Goal: Task Accomplishment & Management: Use online tool/utility

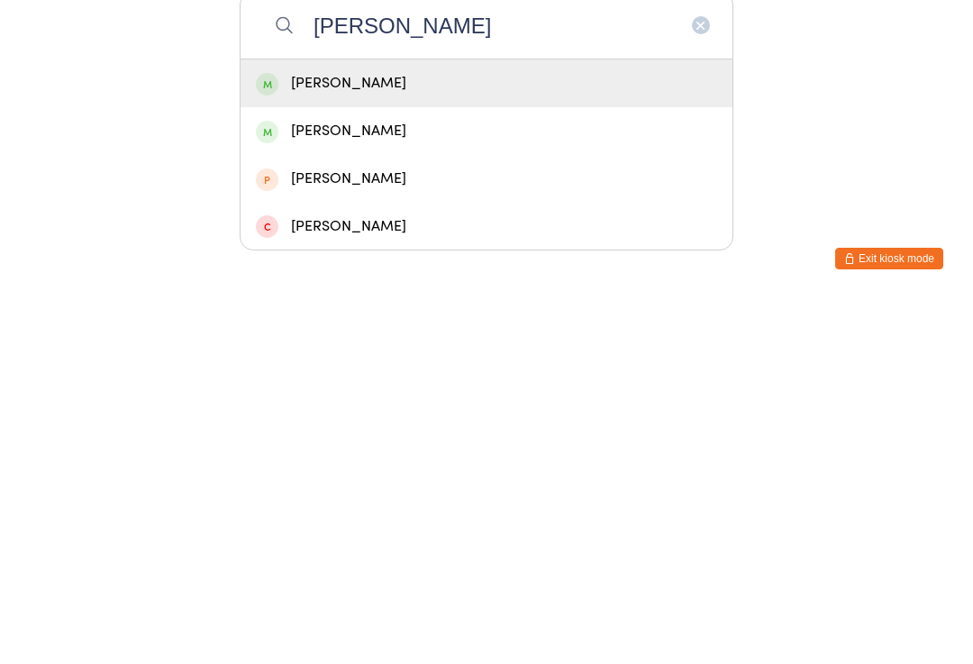
type input "[PERSON_NAME]"
click at [375, 436] on div "[PERSON_NAME]" at bounding box center [486, 448] width 461 height 24
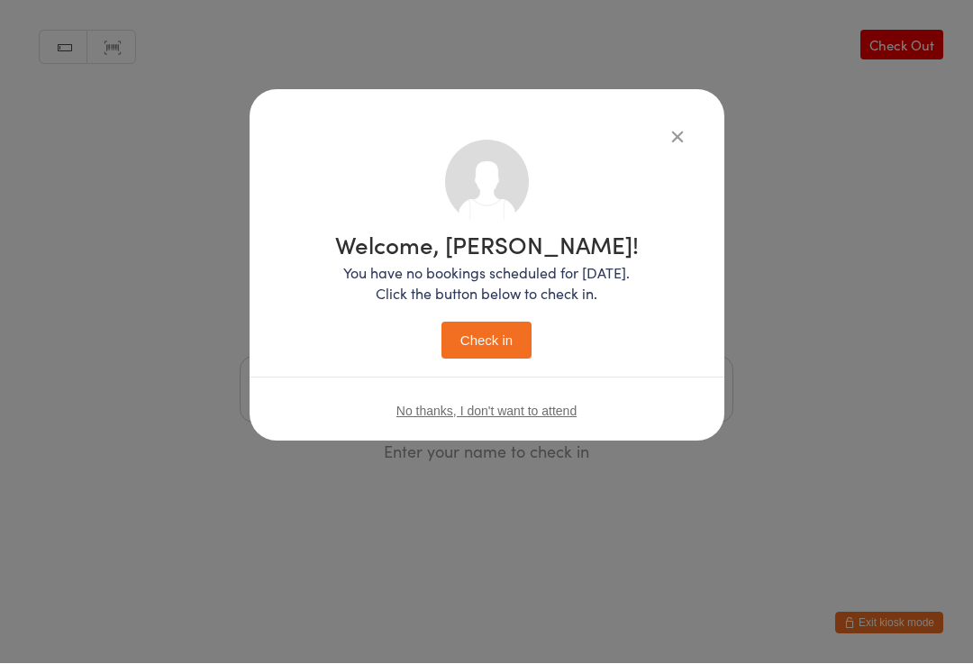
click at [505, 351] on button "Check in" at bounding box center [487, 341] width 90 height 37
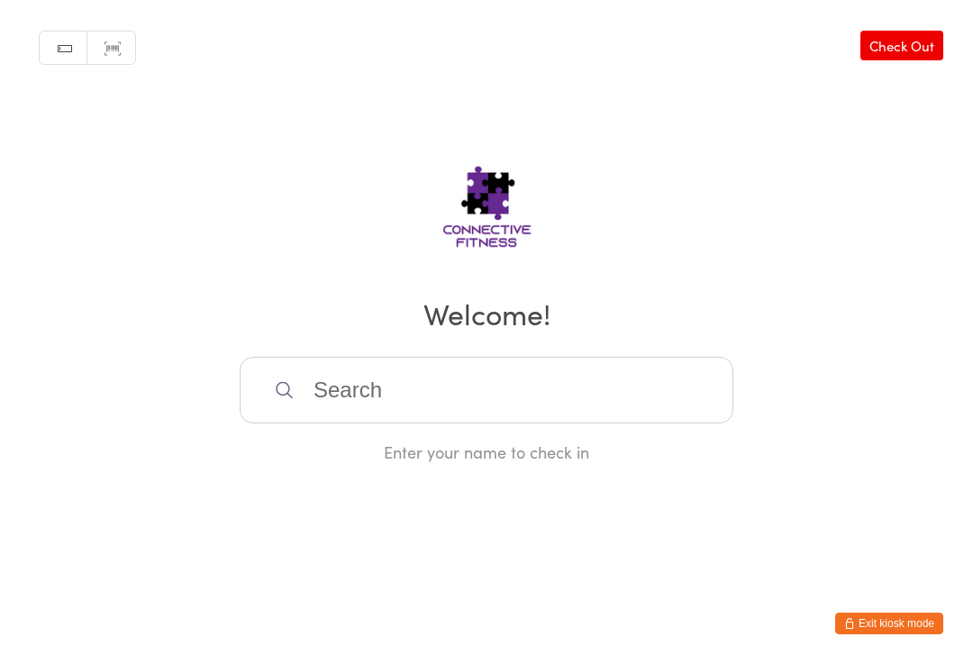
click at [375, 424] on input "search" at bounding box center [487, 390] width 494 height 67
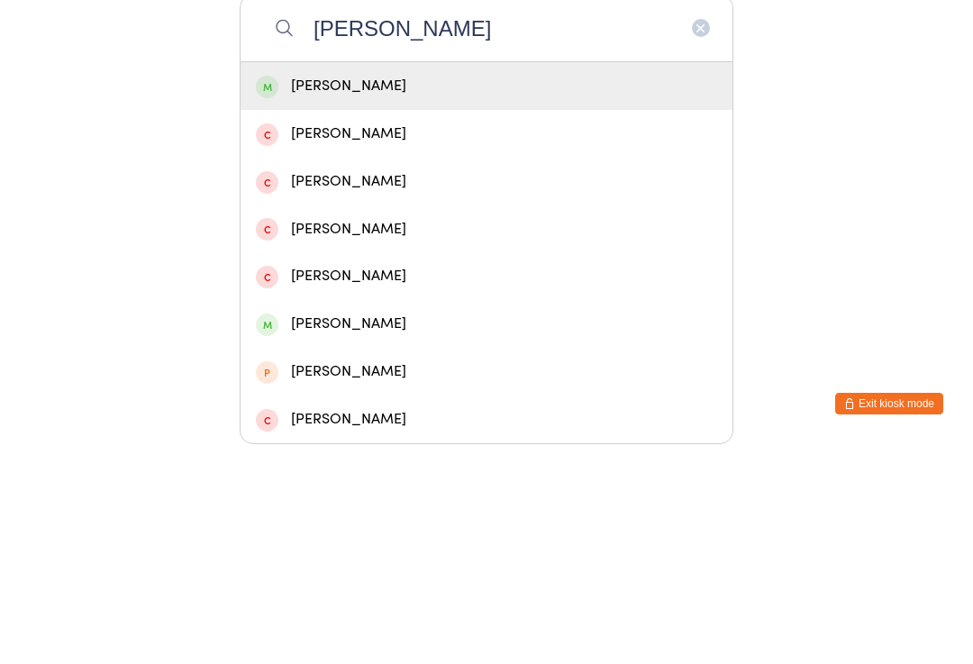
type input "[PERSON_NAME]"
click at [323, 282] on div "[PERSON_NAME]" at bounding box center [487, 306] width 492 height 48
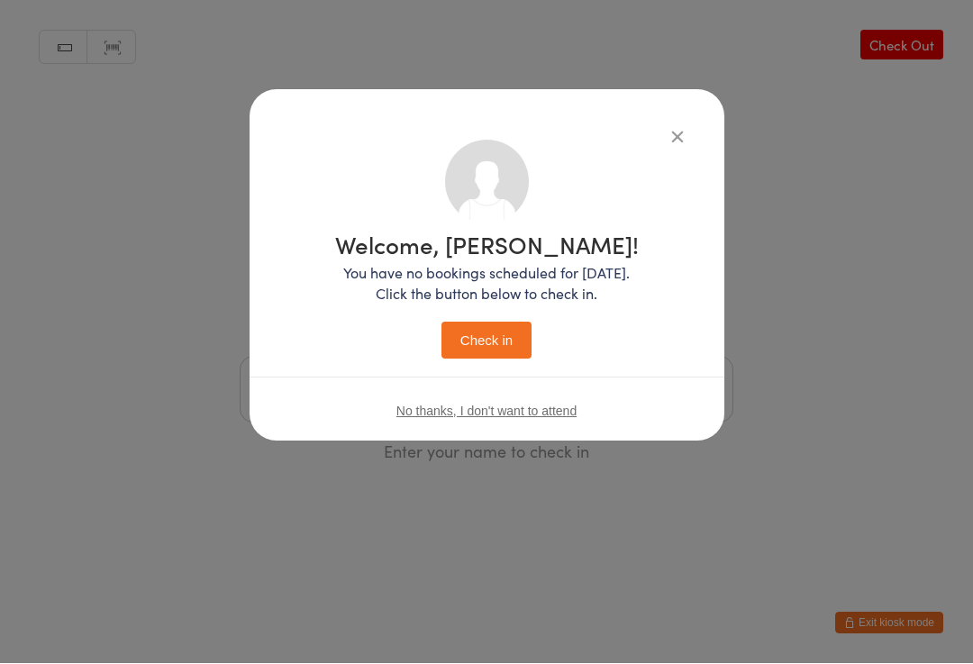
click at [515, 324] on button "Check in" at bounding box center [487, 341] width 90 height 37
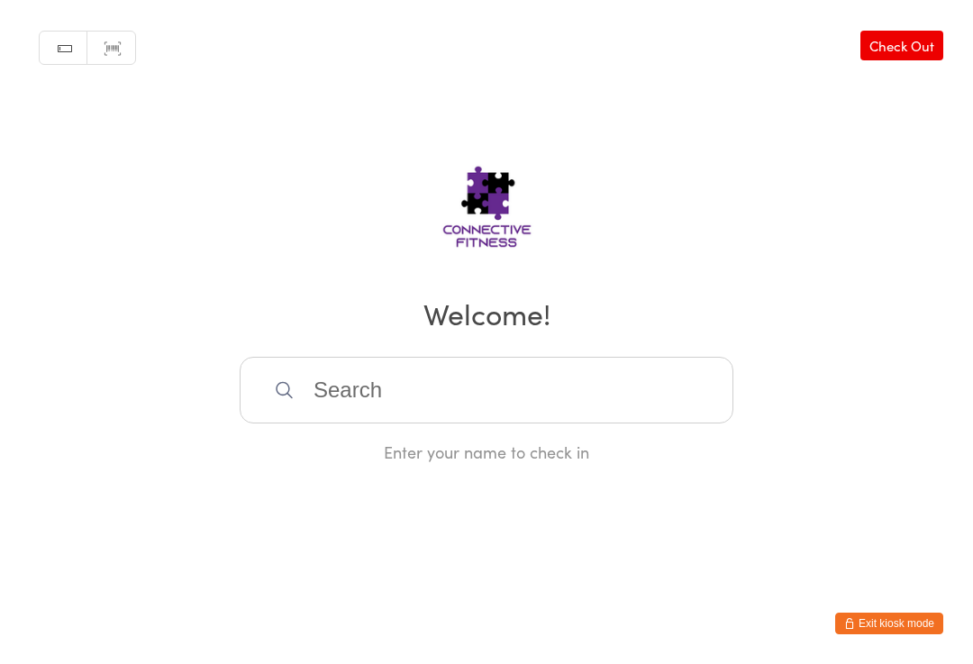
click at [347, 409] on input "search" at bounding box center [487, 390] width 494 height 67
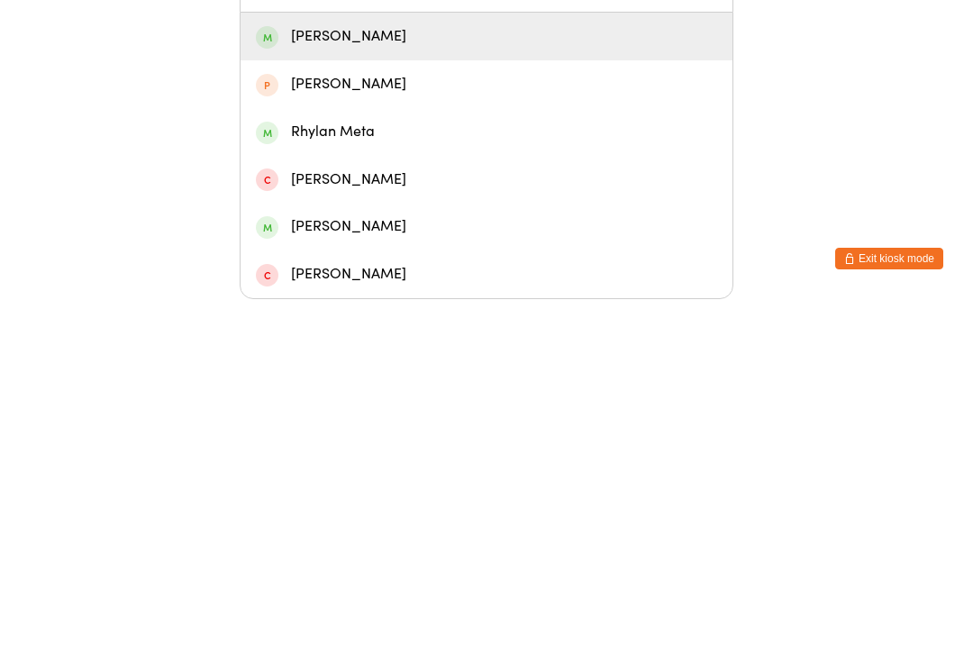
type input "[PERSON_NAME]"
click at [309, 389] on div "[PERSON_NAME]" at bounding box center [486, 401] width 461 height 24
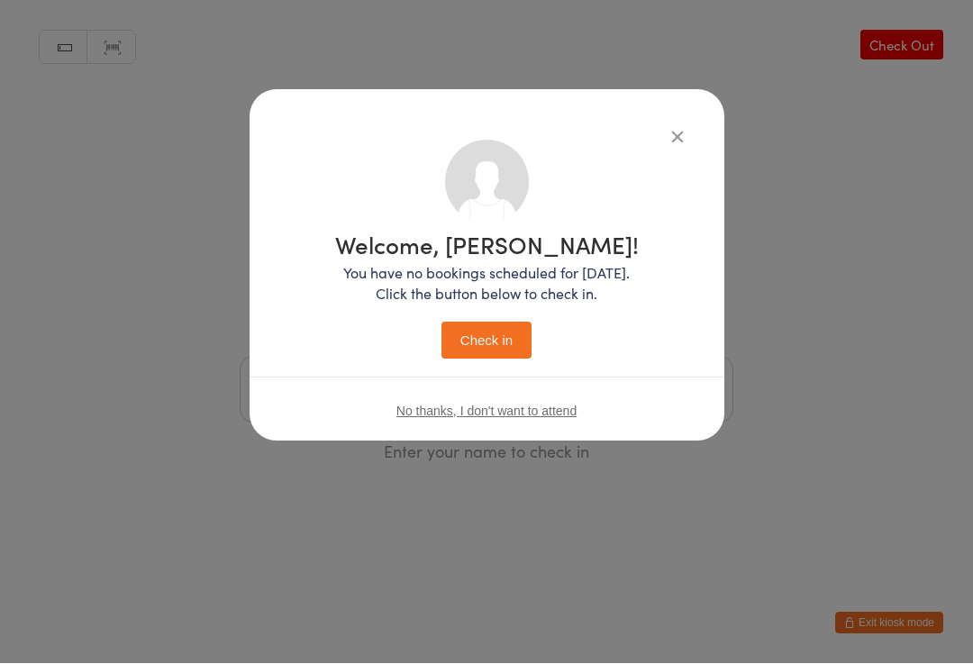
click at [468, 329] on button "Check in" at bounding box center [487, 341] width 90 height 37
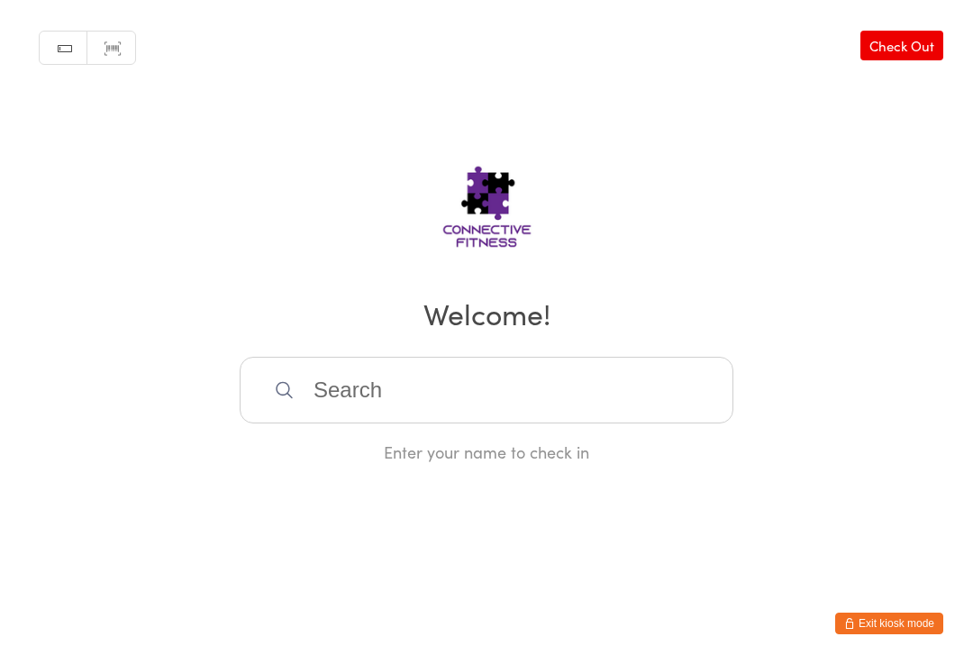
click at [540, 416] on input "search" at bounding box center [487, 390] width 494 height 67
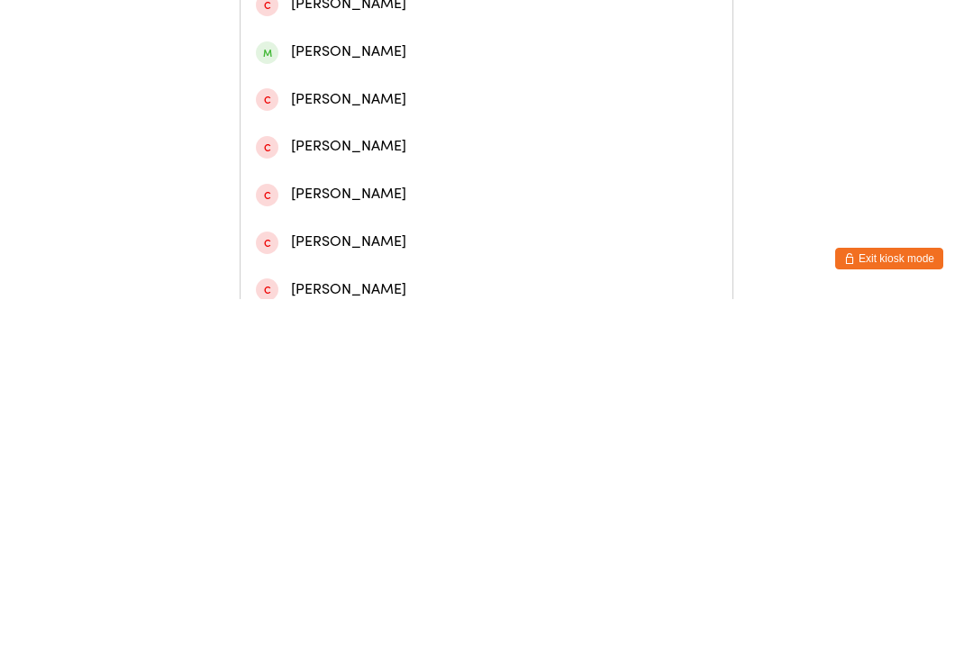
type input "Karissa"
click at [403, 92] on div "[PERSON_NAME]" at bounding box center [486, 83] width 461 height 24
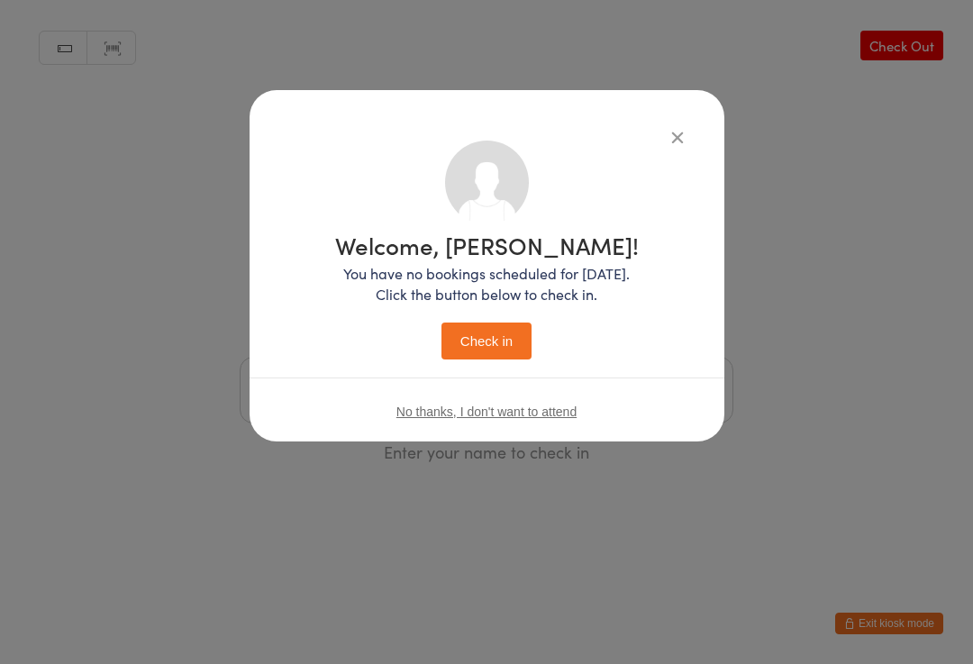
click at [484, 330] on button "Check in" at bounding box center [487, 341] width 90 height 37
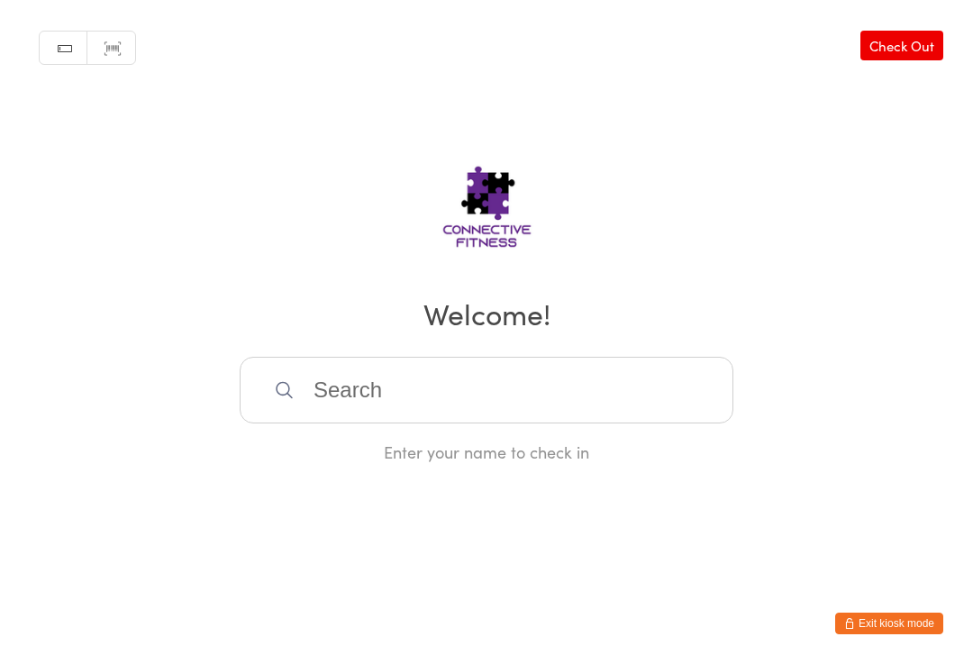
click at [463, 415] on input "search" at bounding box center [487, 390] width 494 height 67
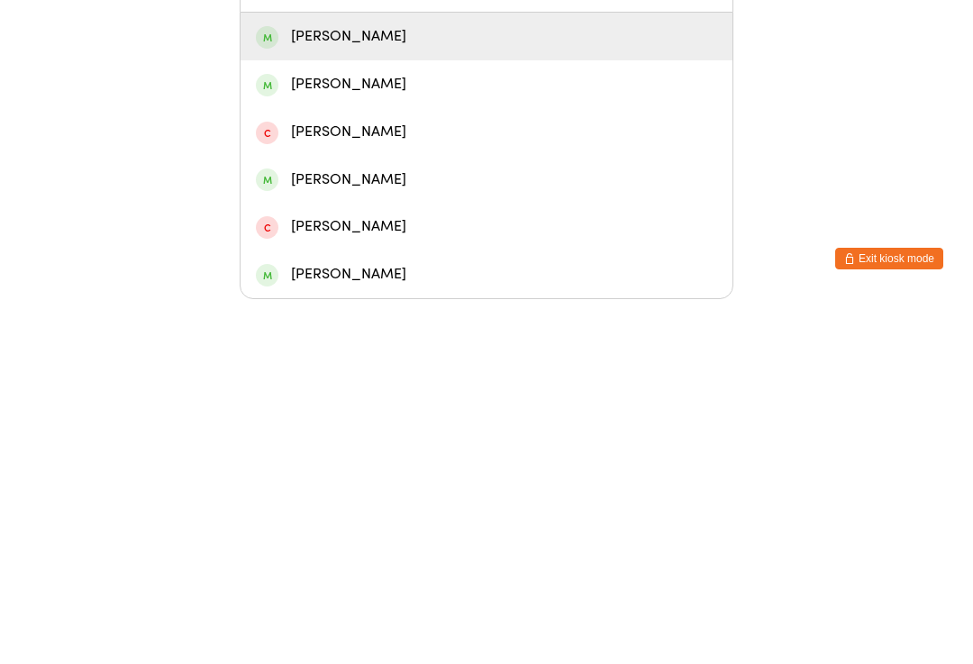
type input "[PERSON_NAME]"
click at [454, 378] on div "[PERSON_NAME]" at bounding box center [487, 402] width 492 height 48
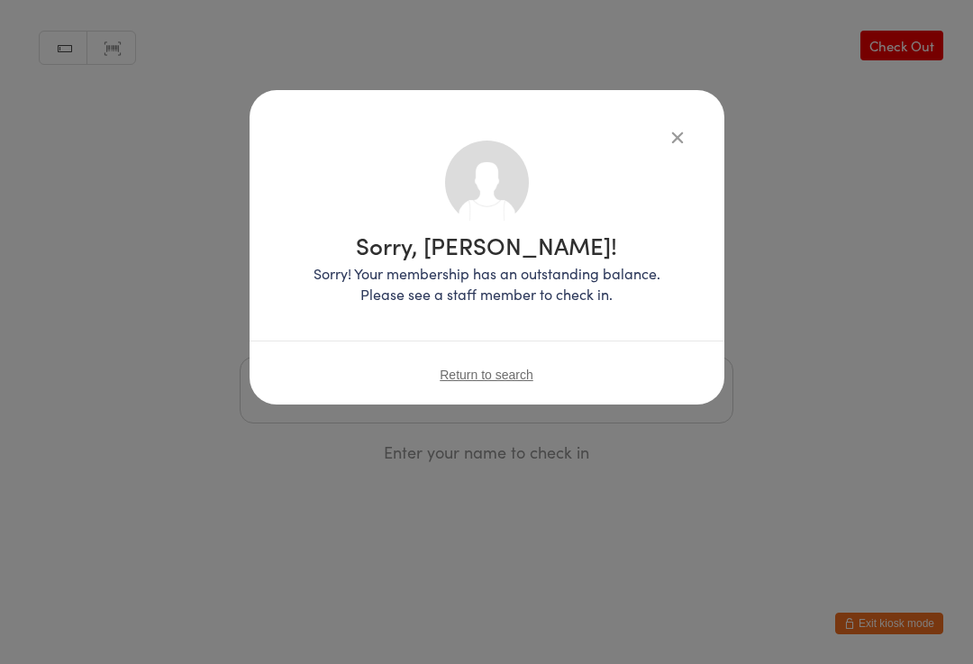
click at [677, 140] on icon "button" at bounding box center [678, 137] width 20 height 20
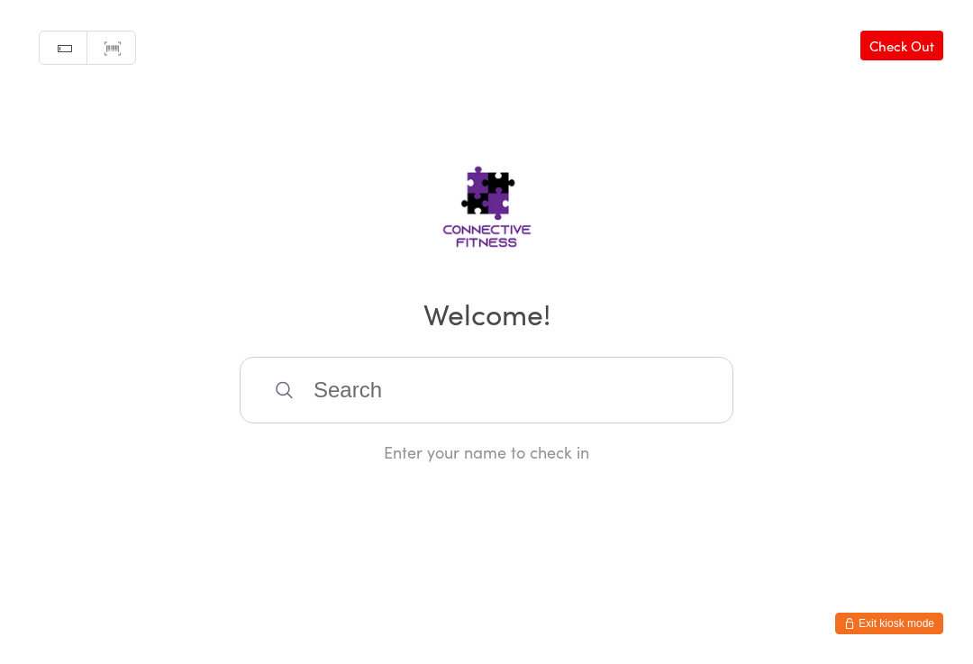
click at [306, 403] on input "search" at bounding box center [487, 390] width 494 height 67
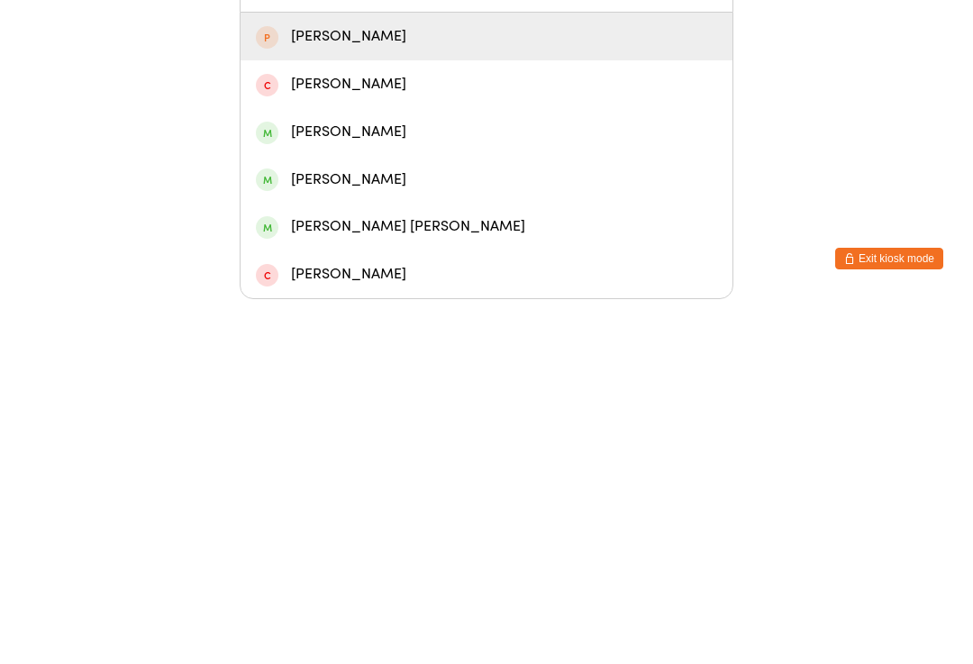
type input "[PERSON_NAME]"
click at [321, 389] on div "[PERSON_NAME]" at bounding box center [486, 401] width 461 height 24
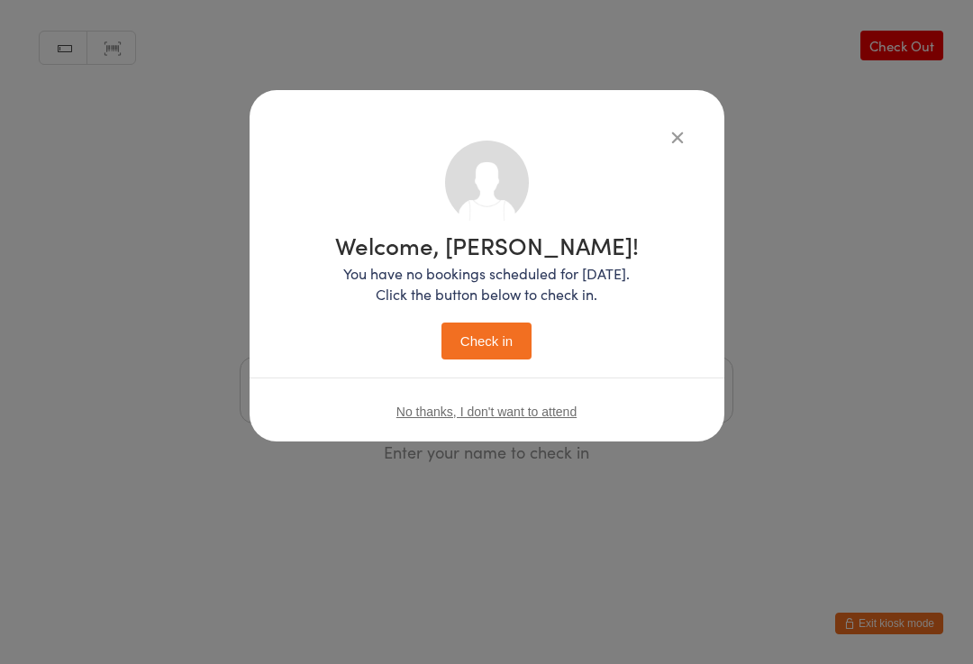
click at [473, 349] on button "Check in" at bounding box center [487, 341] width 90 height 37
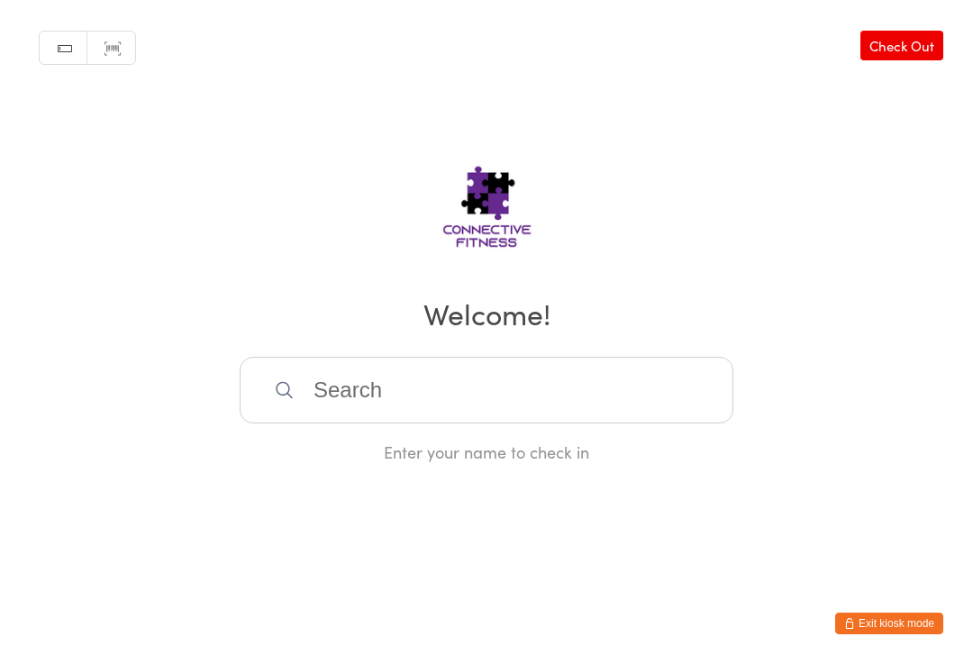
click at [500, 399] on input "search" at bounding box center [487, 390] width 494 height 67
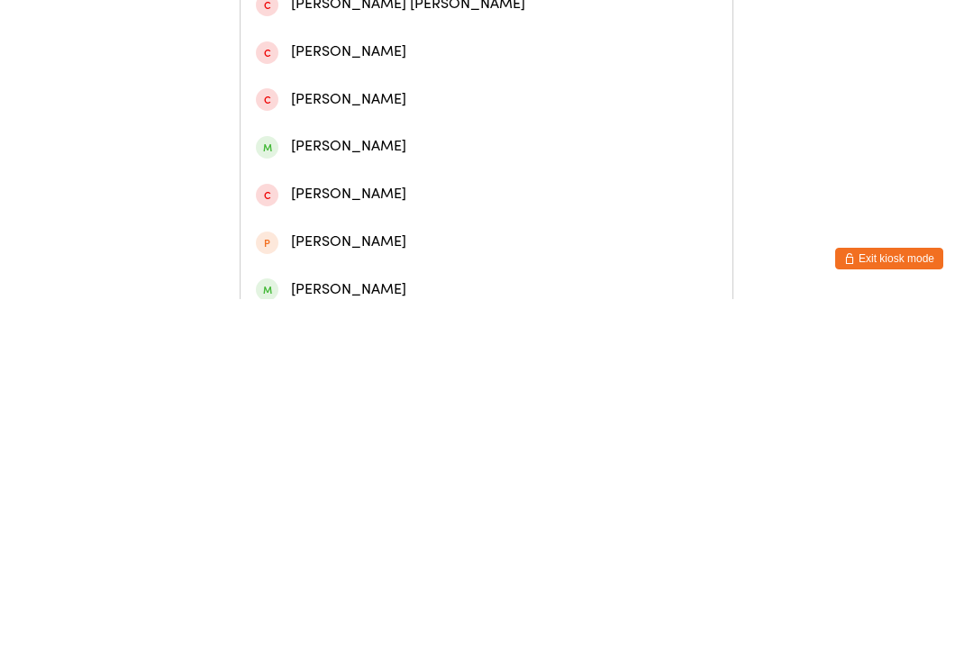
type input "[PERSON_NAME]"
click at [388, 87] on div "[PERSON_NAME]" at bounding box center [486, 83] width 461 height 24
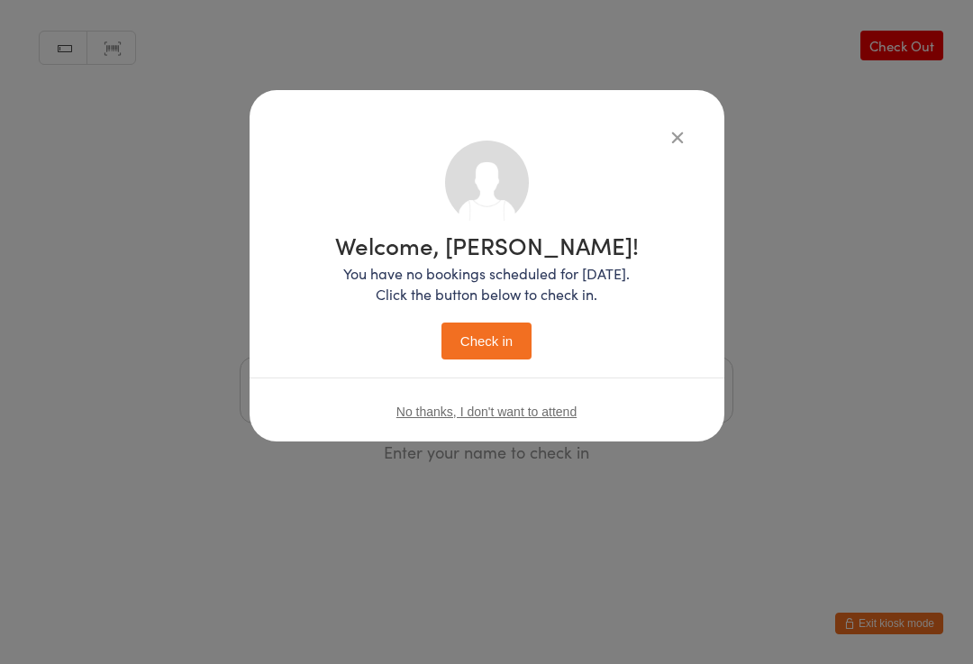
click at [475, 346] on button "Check in" at bounding box center [487, 341] width 90 height 37
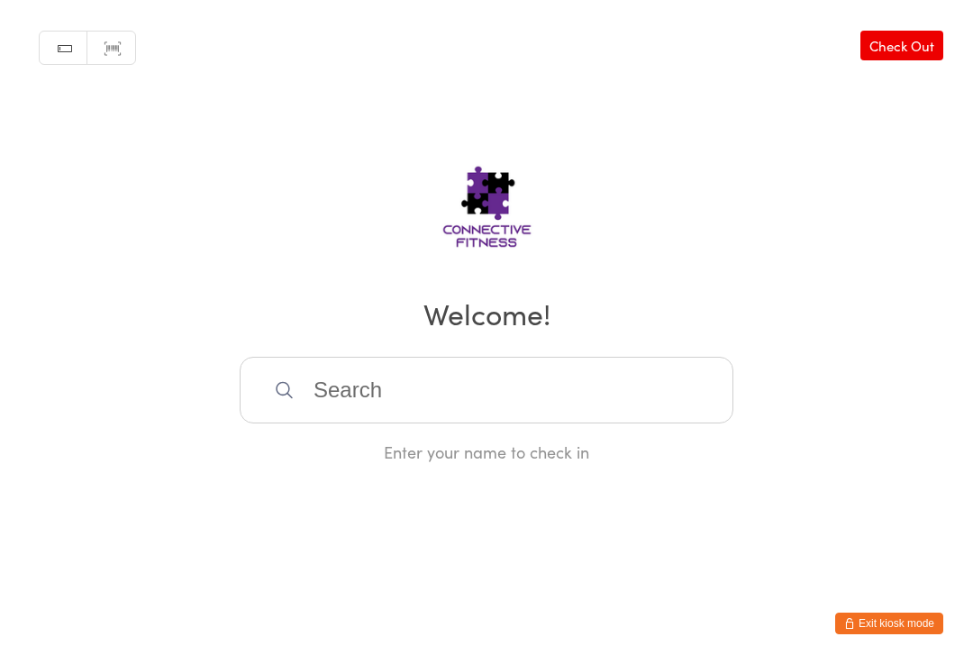
click at [397, 395] on input "search" at bounding box center [487, 390] width 494 height 67
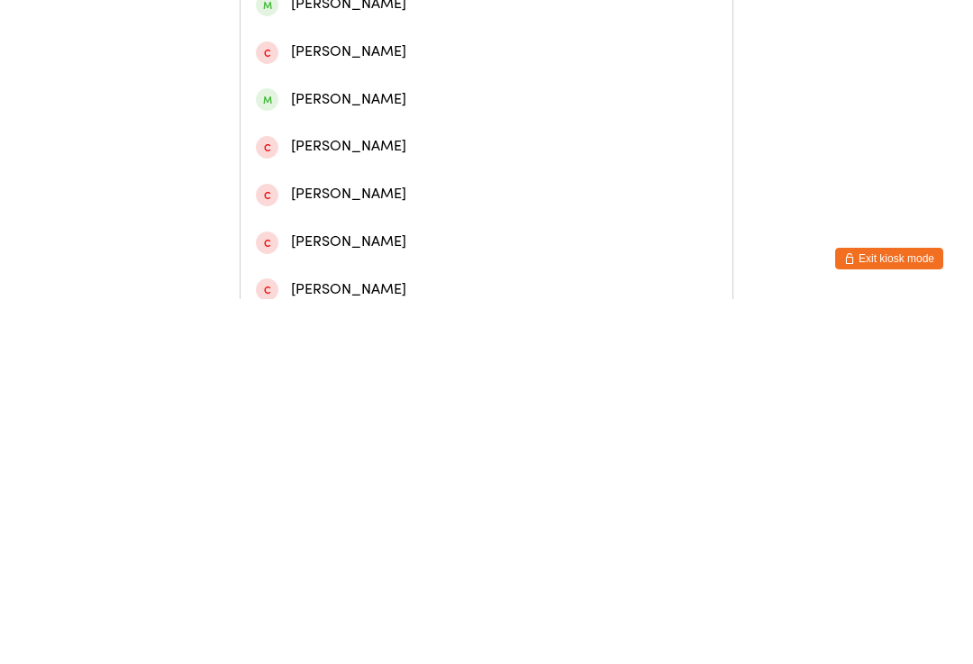
type input "[PERSON_NAME]"
click at [339, 96] on div "[PERSON_NAME]" at bounding box center [486, 83] width 461 height 24
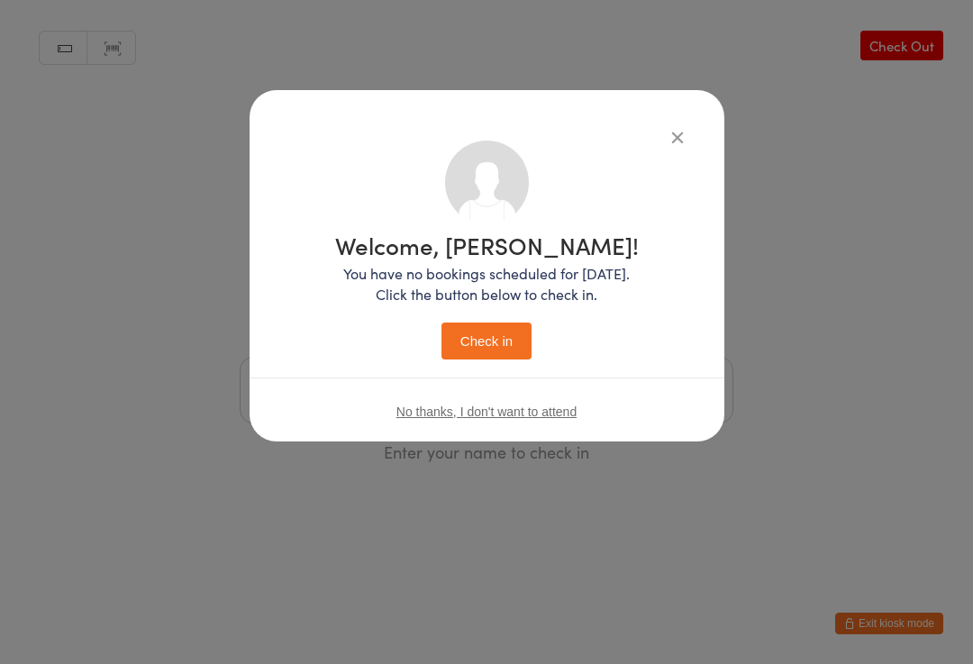
click at [877, 54] on div "Welcome, [PERSON_NAME]! You have no bookings scheduled for [DATE]. Click the bu…" at bounding box center [486, 332] width 973 height 664
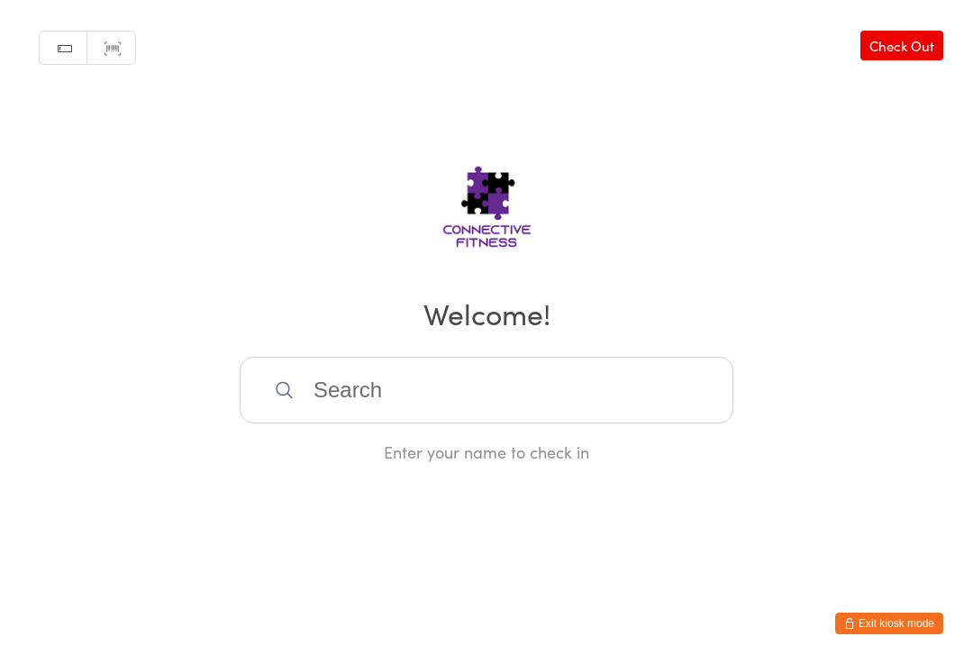
click at [906, 60] on link "Check Out" at bounding box center [902, 46] width 83 height 30
click at [888, 45] on link "Check In" at bounding box center [907, 46] width 72 height 30
click at [881, 52] on link "Check Out" at bounding box center [902, 46] width 83 height 30
click at [418, 405] on input "search" at bounding box center [487, 390] width 494 height 67
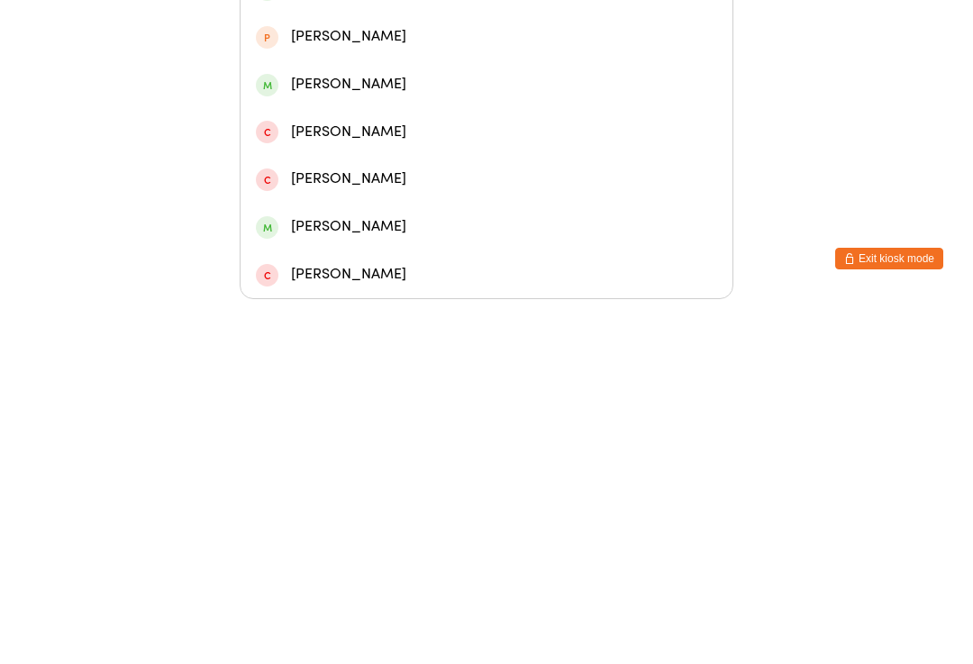
type input "Bru"
click at [378, 199] on div "[PERSON_NAME]" at bounding box center [486, 211] width 461 height 24
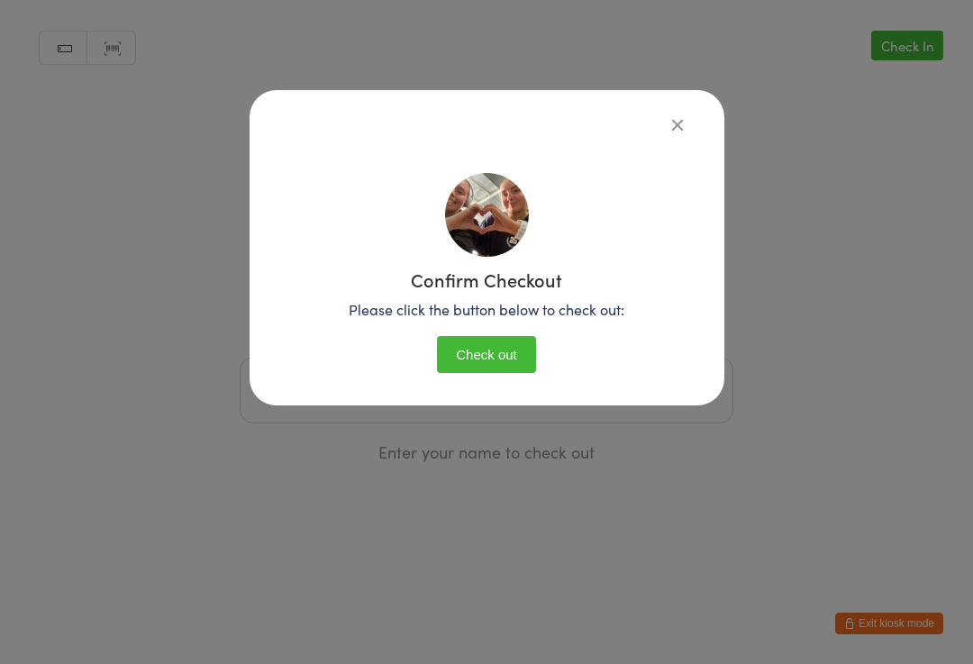
click at [492, 349] on button "Check out" at bounding box center [486, 354] width 99 height 37
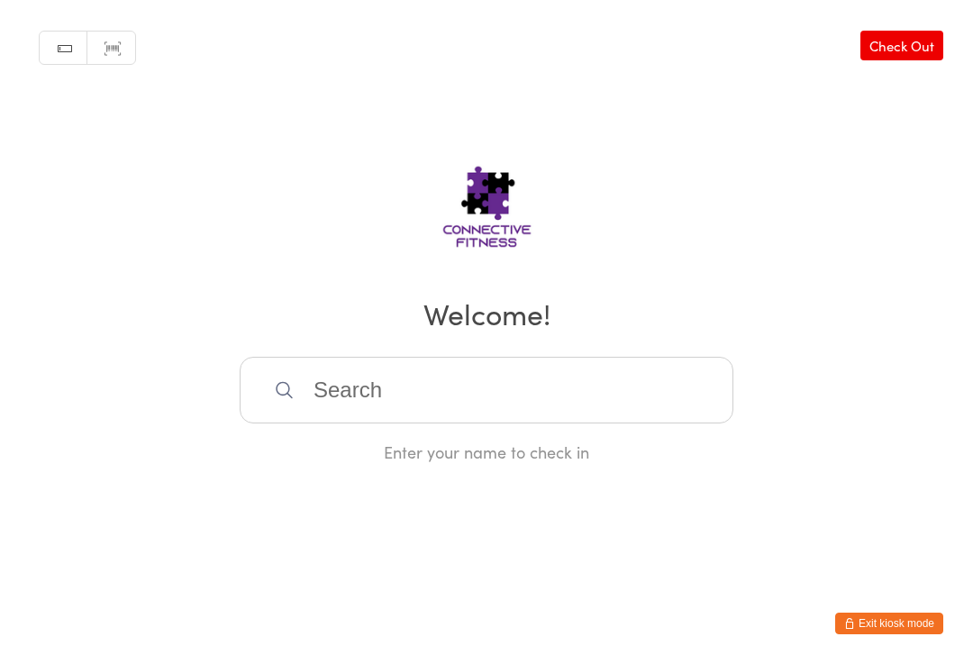
click at [420, 401] on input "search" at bounding box center [487, 390] width 494 height 67
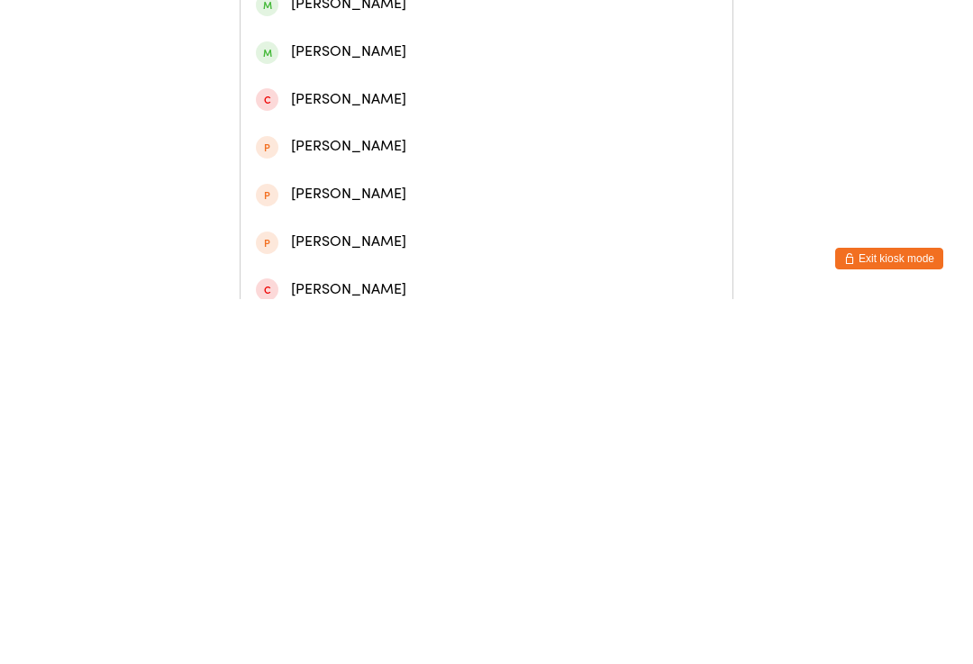
type input "[PERSON_NAME]"
click at [361, 140] on div "[PERSON_NAME]" at bounding box center [486, 131] width 461 height 24
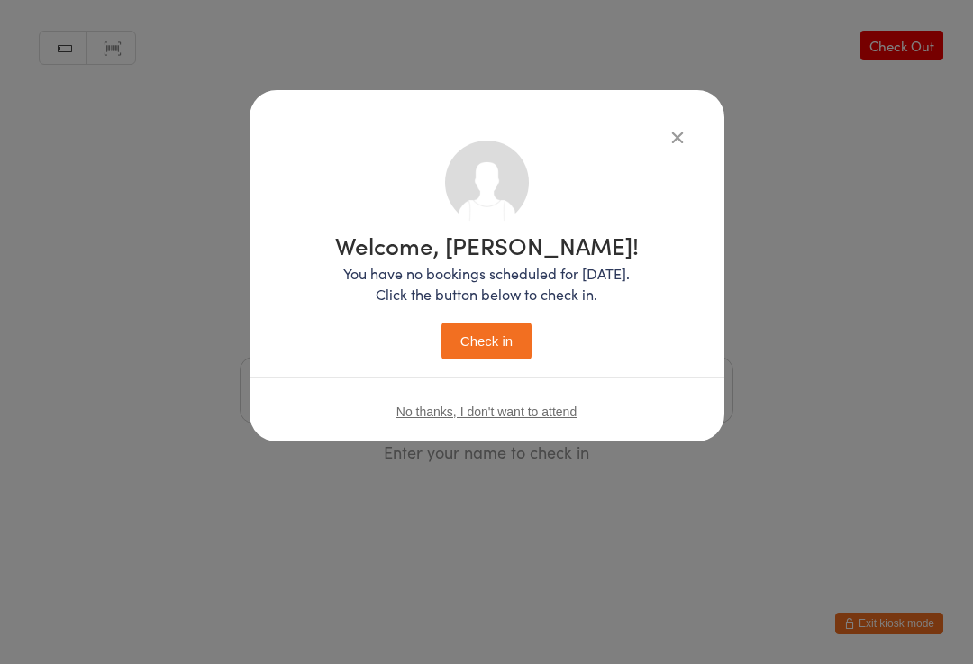
click at [480, 344] on button "Check in" at bounding box center [487, 341] width 90 height 37
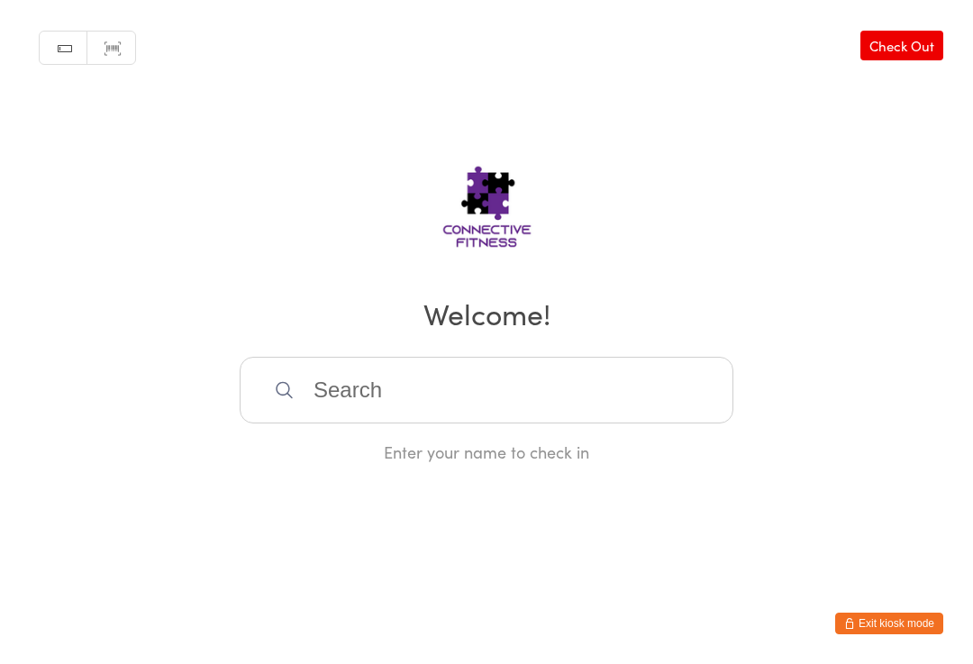
click at [682, 409] on input "search" at bounding box center [487, 390] width 494 height 67
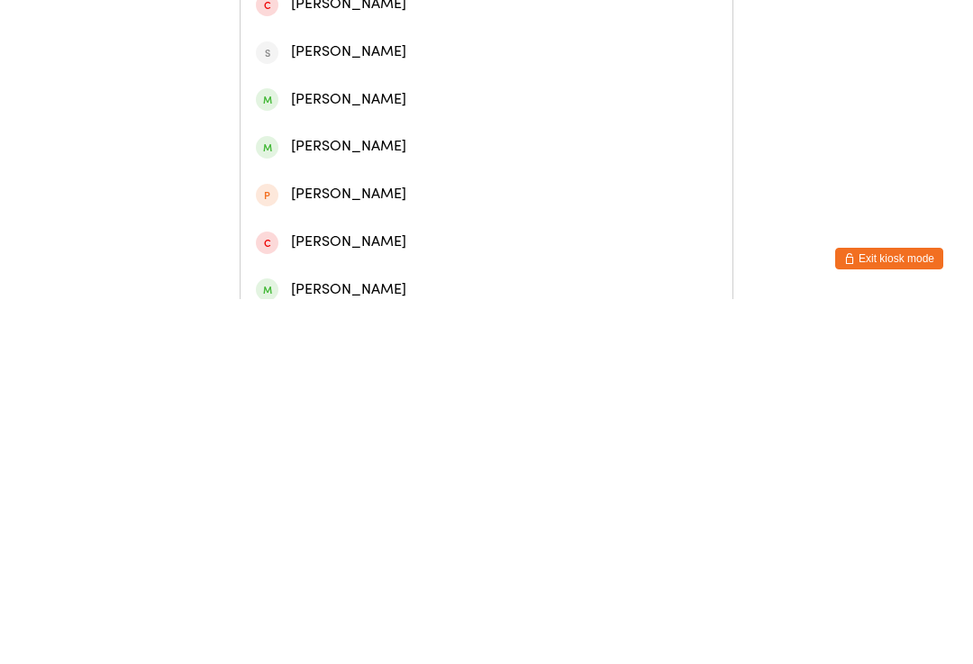
type input "Olivi"
click at [478, 143] on div "[PERSON_NAME]" at bounding box center [486, 131] width 461 height 24
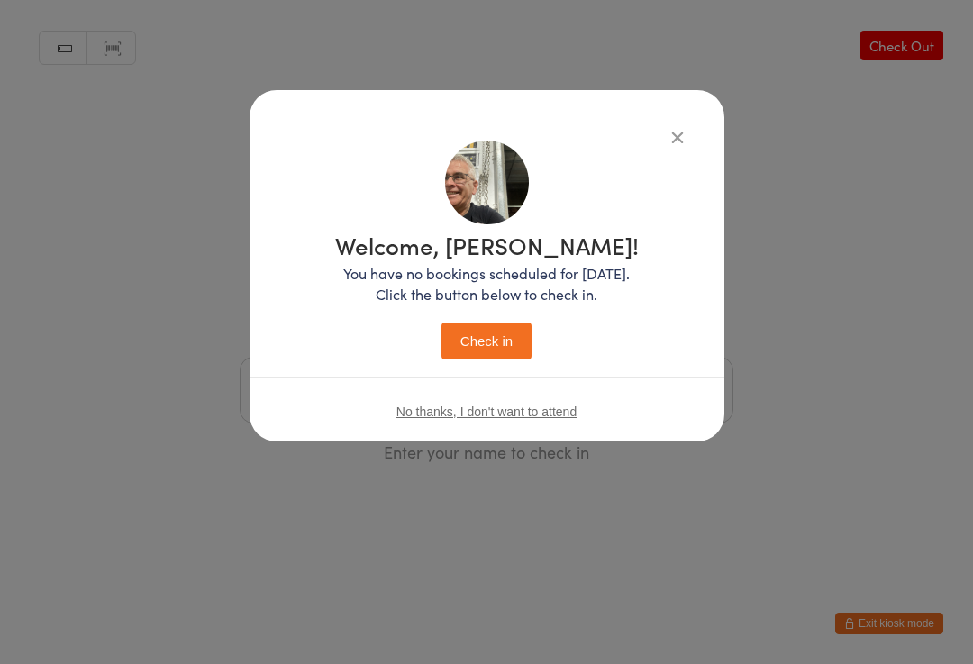
click at [494, 348] on button "Check in" at bounding box center [487, 341] width 90 height 37
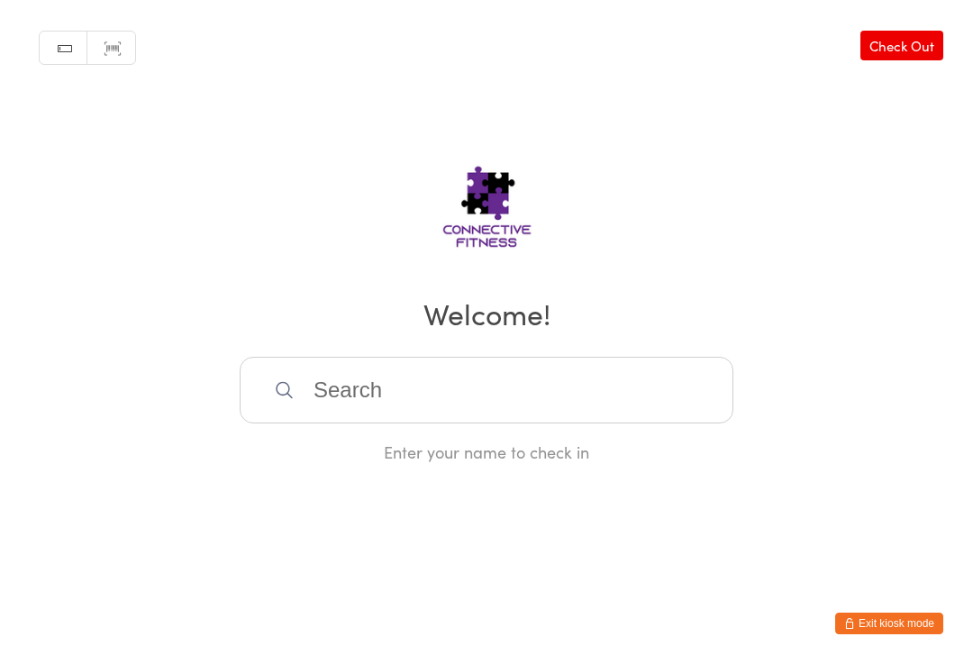
click at [347, 399] on input "search" at bounding box center [487, 390] width 494 height 67
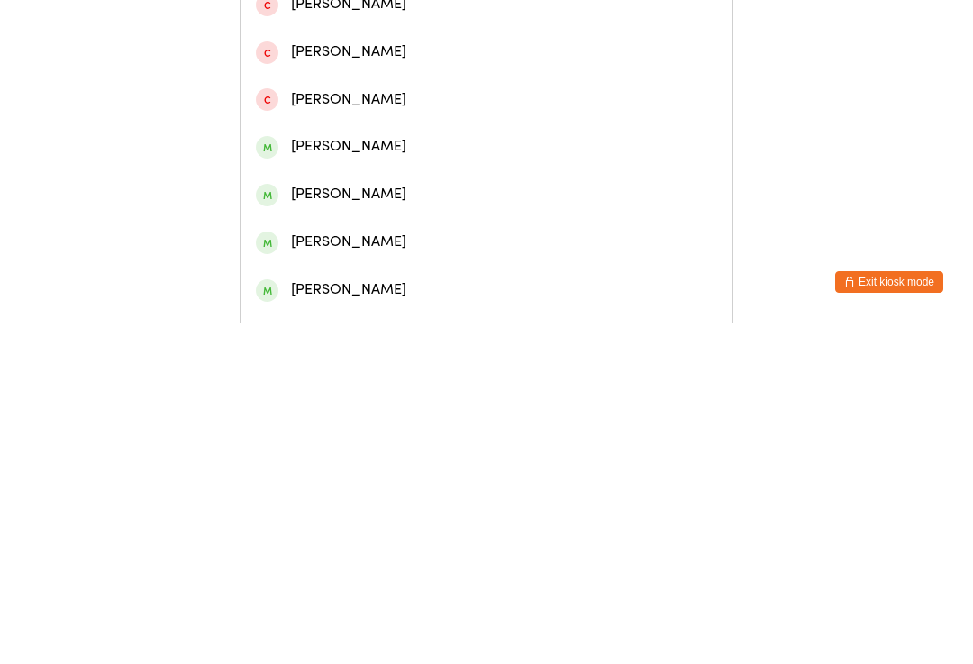
scroll to position [237, 0]
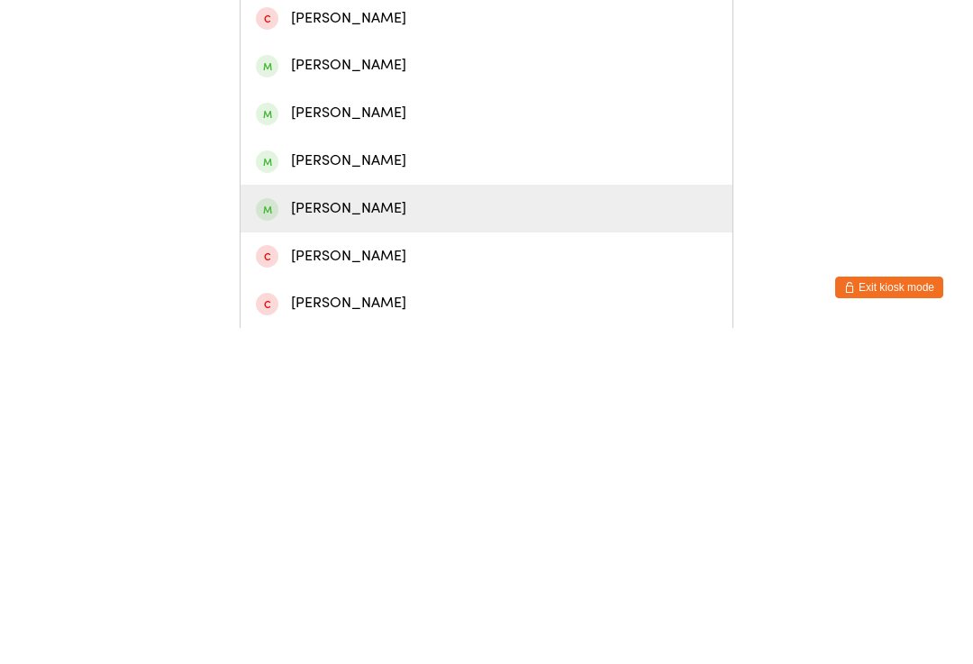
type input "[PERSON_NAME]"
click at [334, 533] on div "[PERSON_NAME]" at bounding box center [486, 545] width 461 height 24
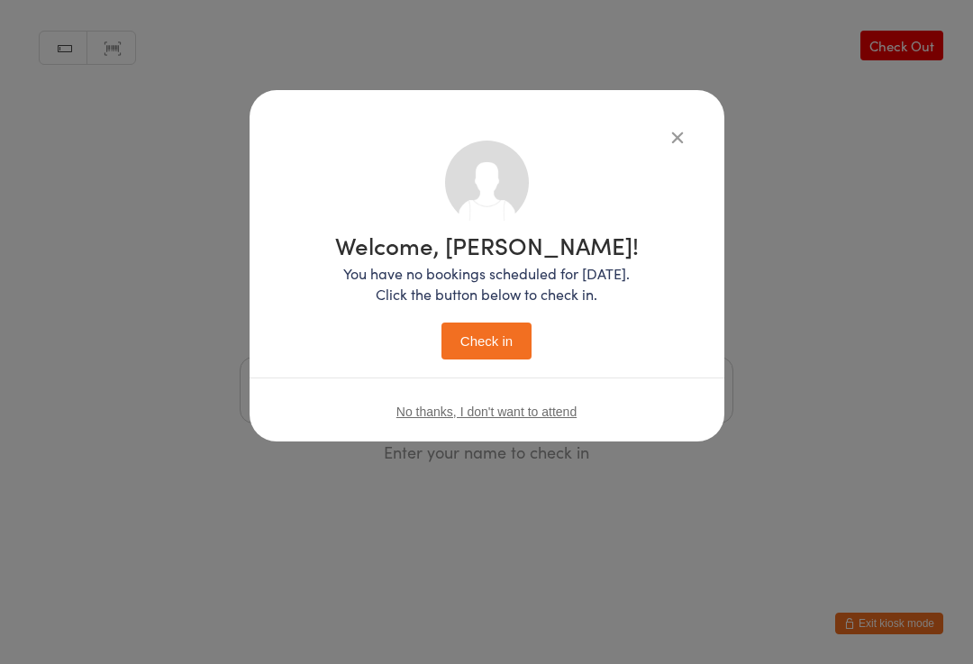
click at [488, 340] on button "Check in" at bounding box center [487, 341] width 90 height 37
